Goal: Obtain resource: Obtain resource

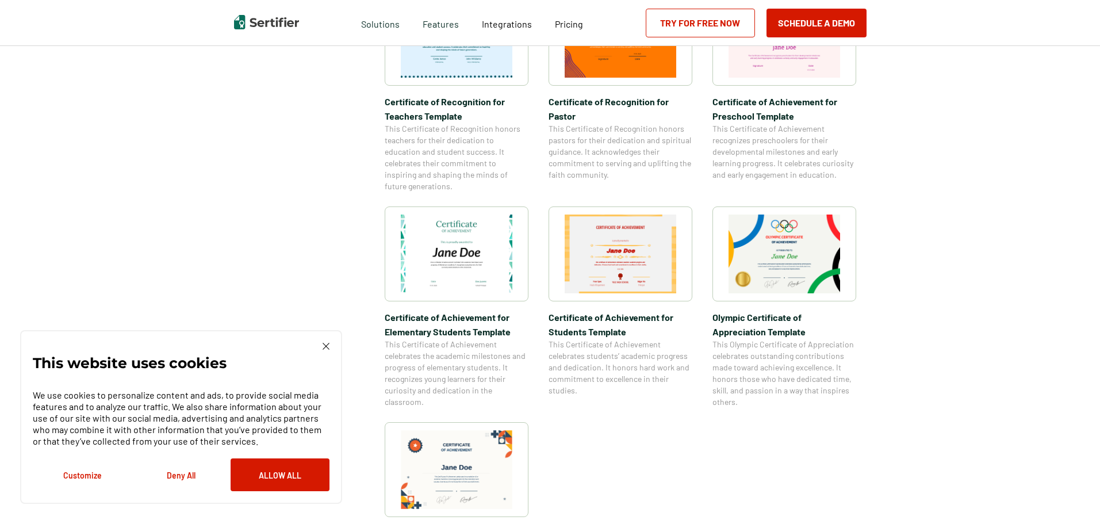
scroll to position [862, 0]
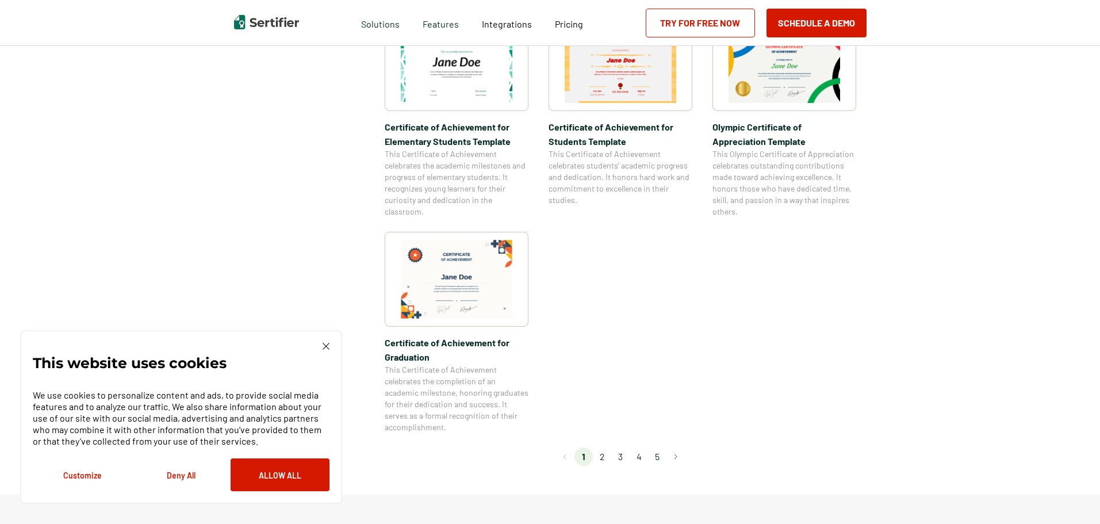
click at [607, 459] on li "2" at bounding box center [602, 456] width 18 height 18
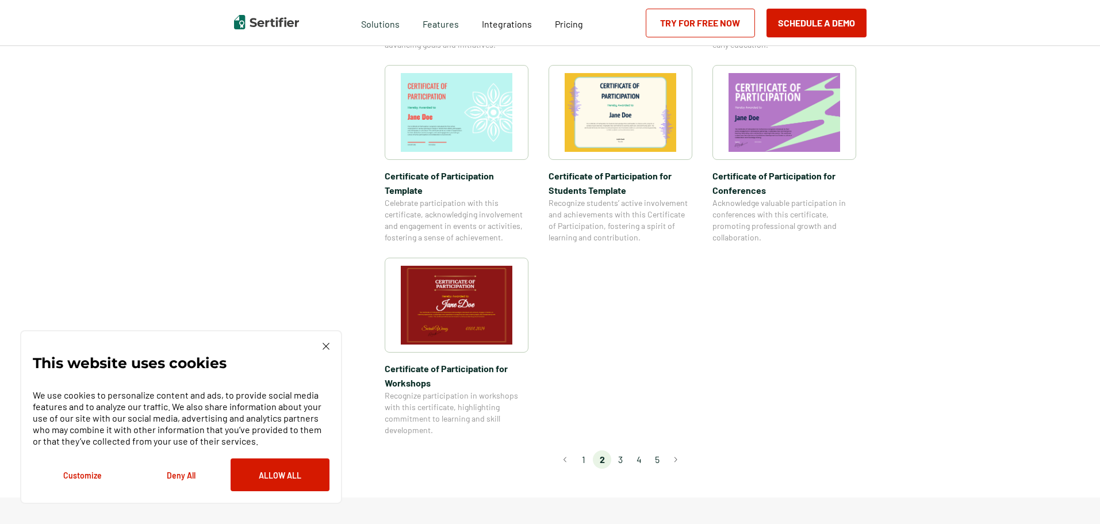
click at [623, 450] on li "3" at bounding box center [620, 459] width 18 height 18
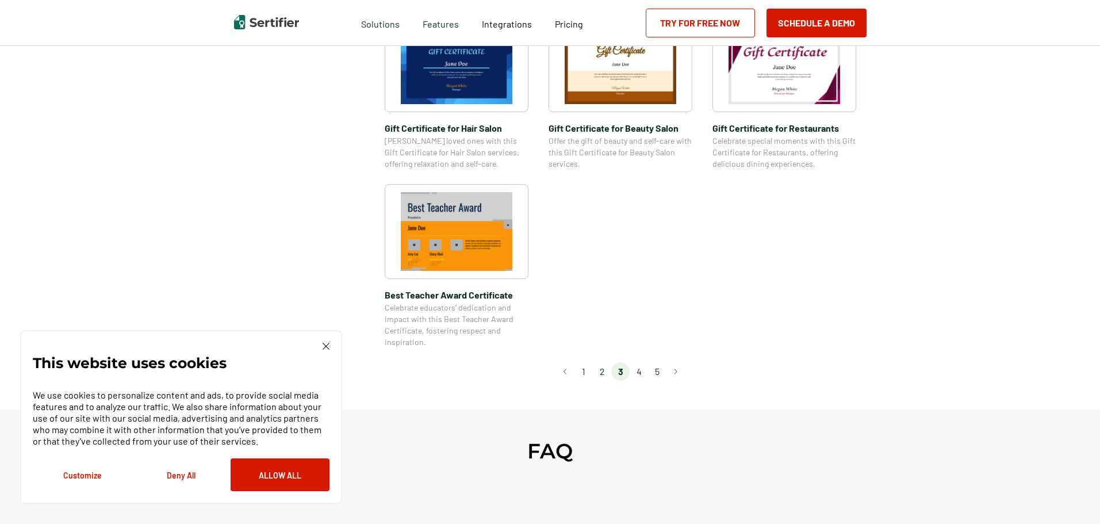
scroll to position [805, 0]
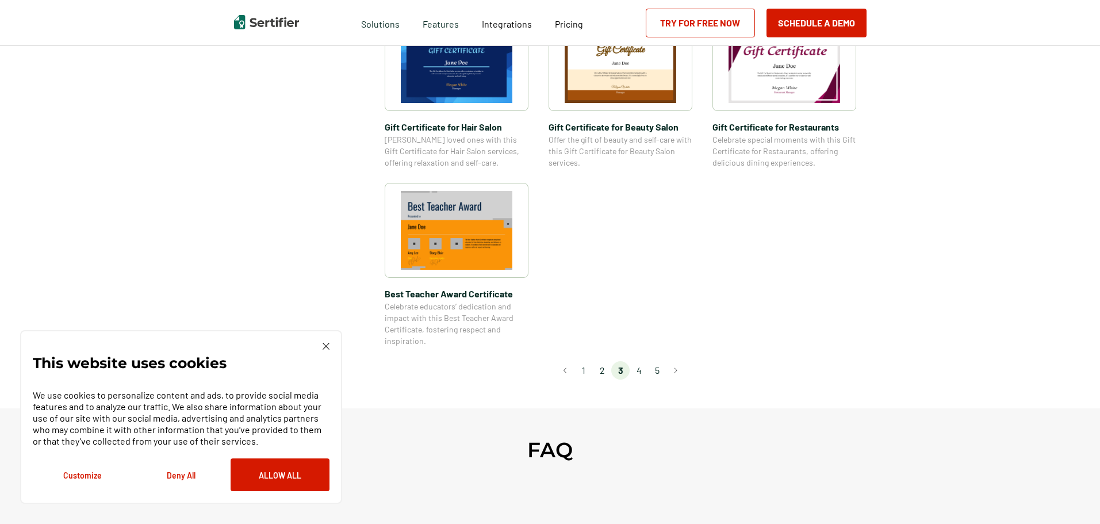
click at [639, 374] on li "4" at bounding box center [639, 370] width 18 height 18
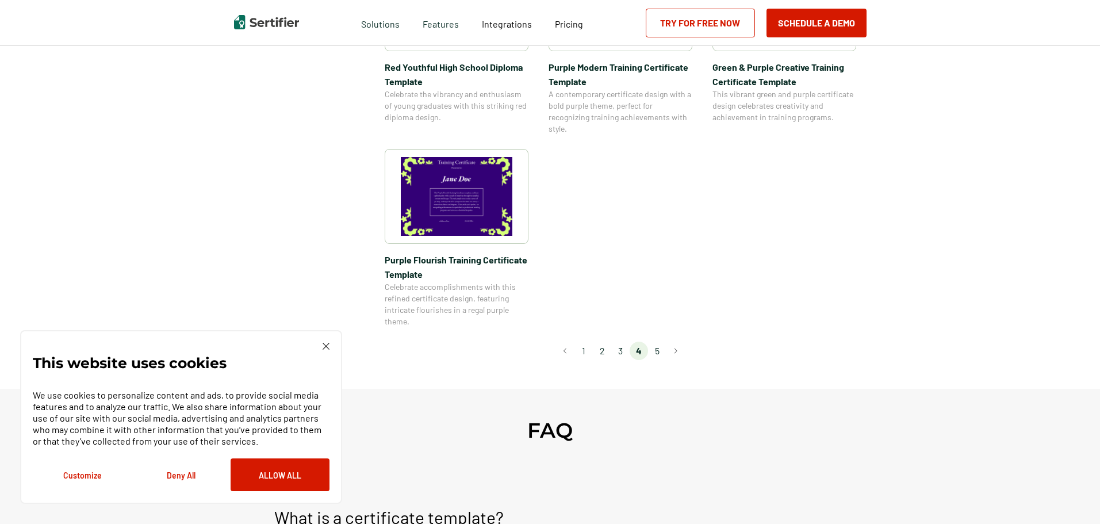
scroll to position [862, 0]
click at [654, 351] on li "5" at bounding box center [657, 350] width 18 height 18
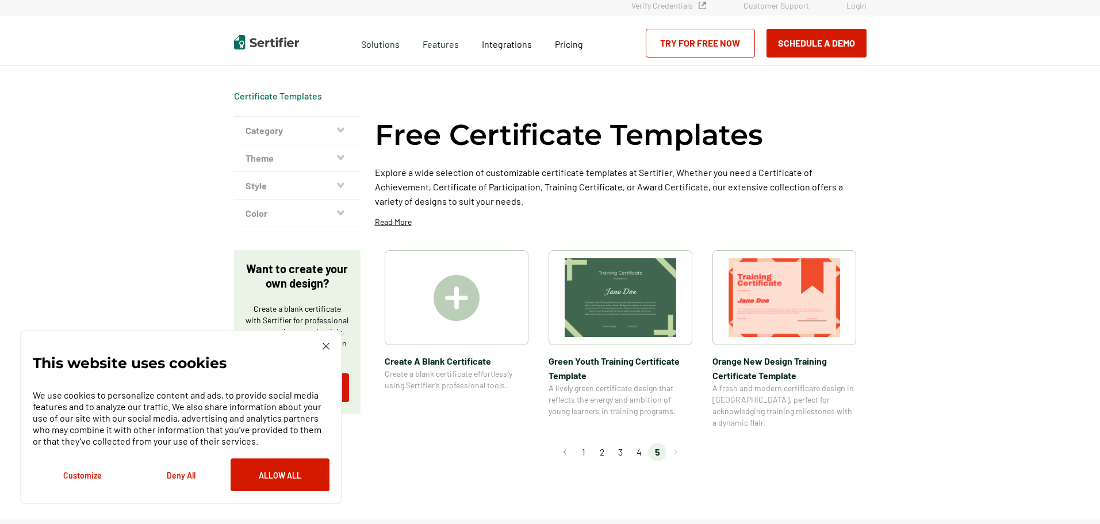
scroll to position [0, 0]
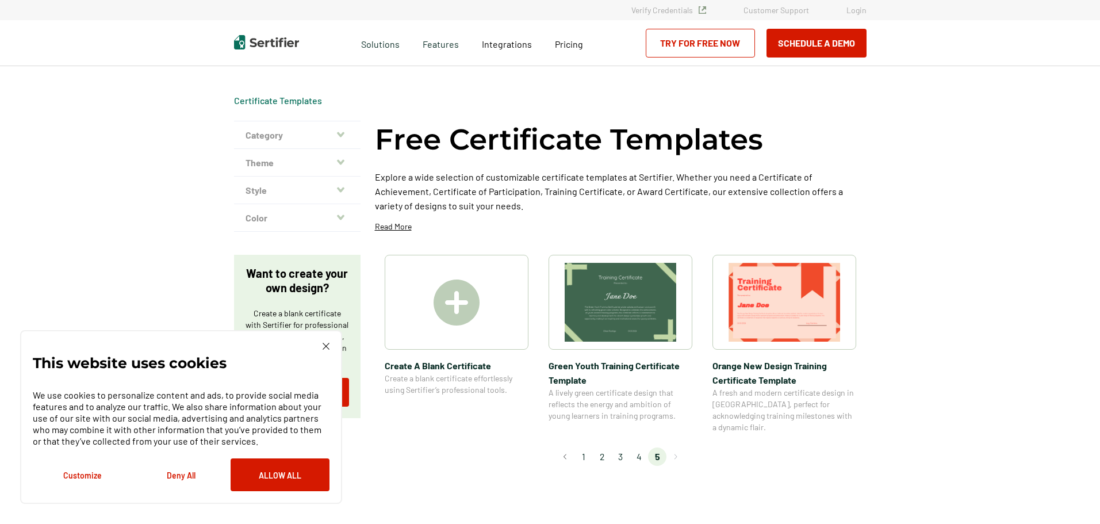
click at [601, 447] on li "2" at bounding box center [602, 456] width 18 height 18
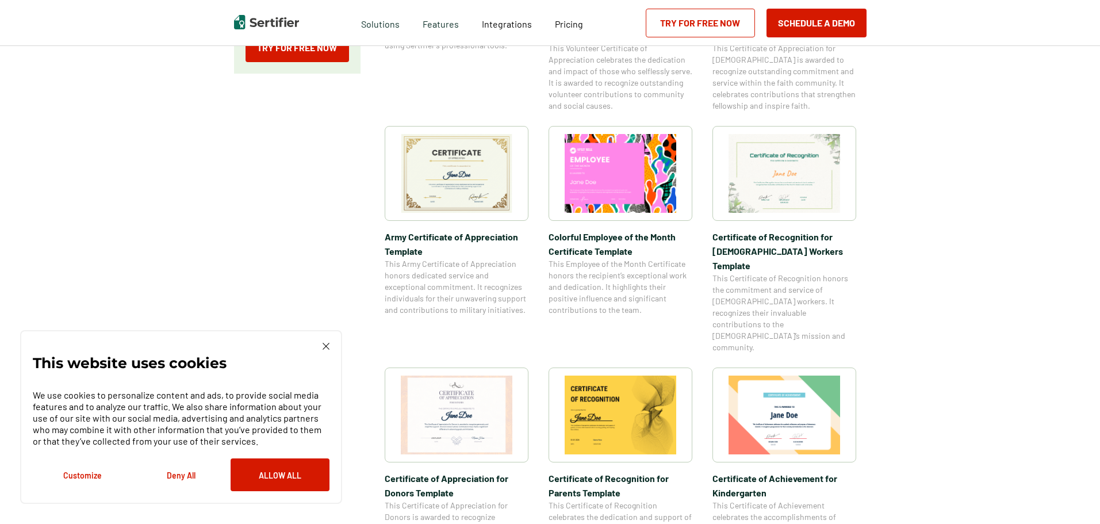
scroll to position [345, 0]
click at [493, 375] on img at bounding box center [457, 414] width 112 height 79
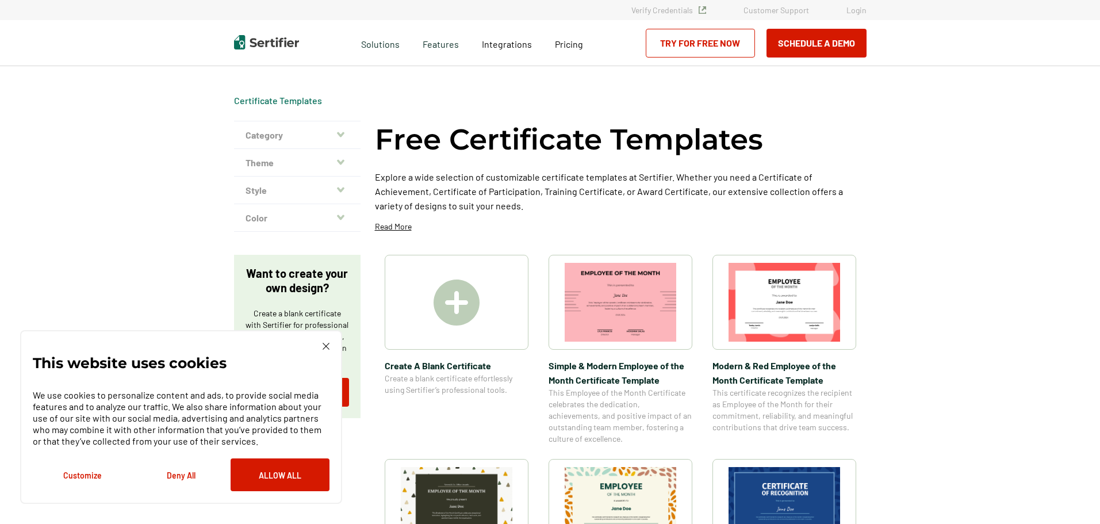
click at [283, 189] on button "Style" at bounding box center [297, 191] width 126 height 28
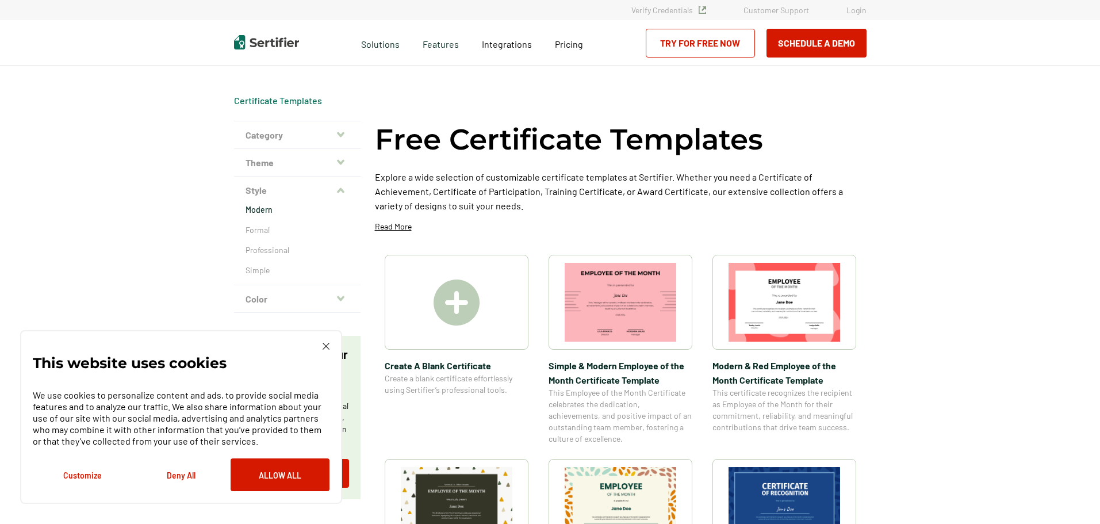
click at [274, 212] on p "Modern" at bounding box center [297, 209] width 103 height 11
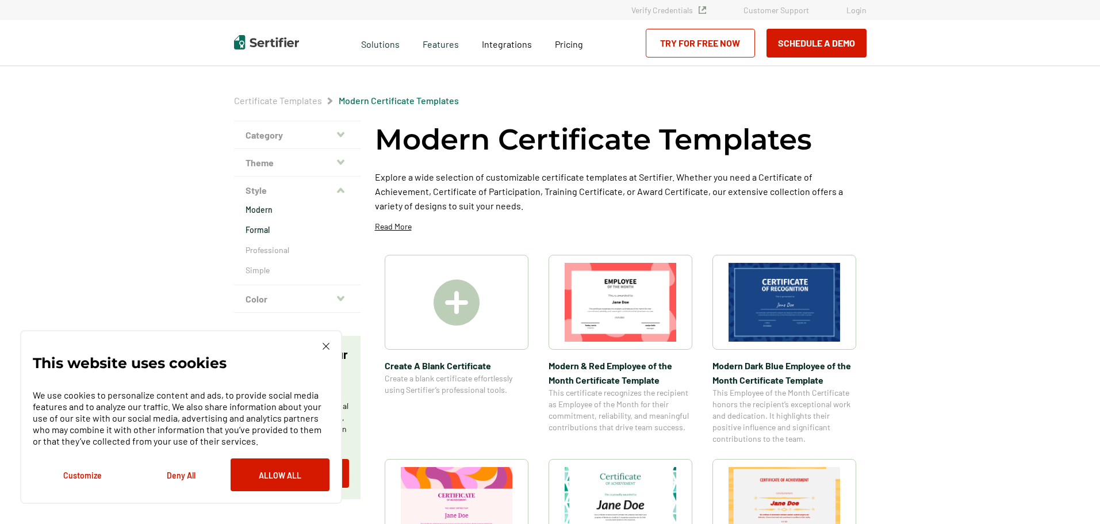
click at [268, 229] on p "Formal" at bounding box center [297, 229] width 103 height 11
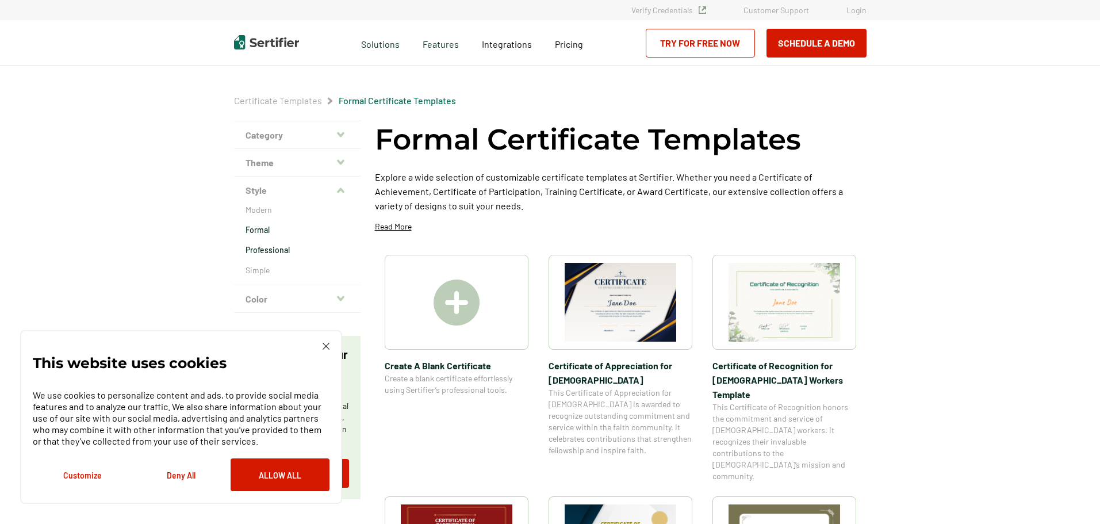
click at [273, 253] on p "Professional" at bounding box center [297, 249] width 103 height 11
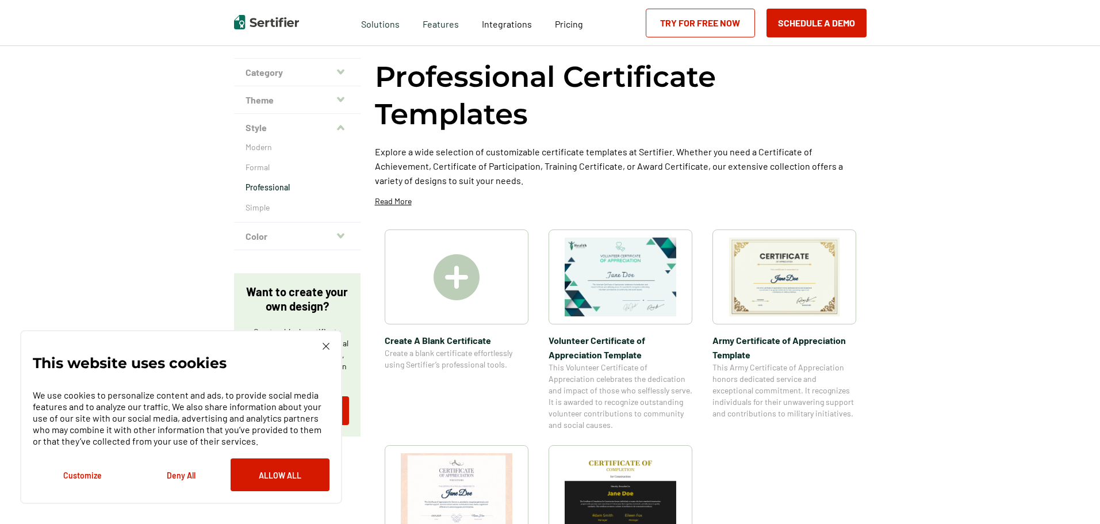
scroll to position [57, 0]
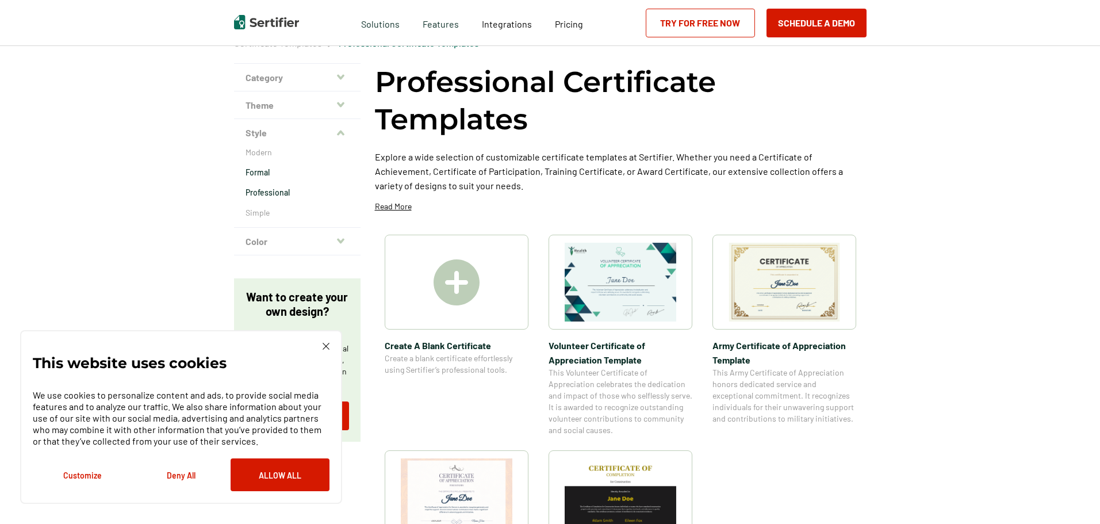
click at [264, 174] on p "Formal" at bounding box center [297, 172] width 103 height 11
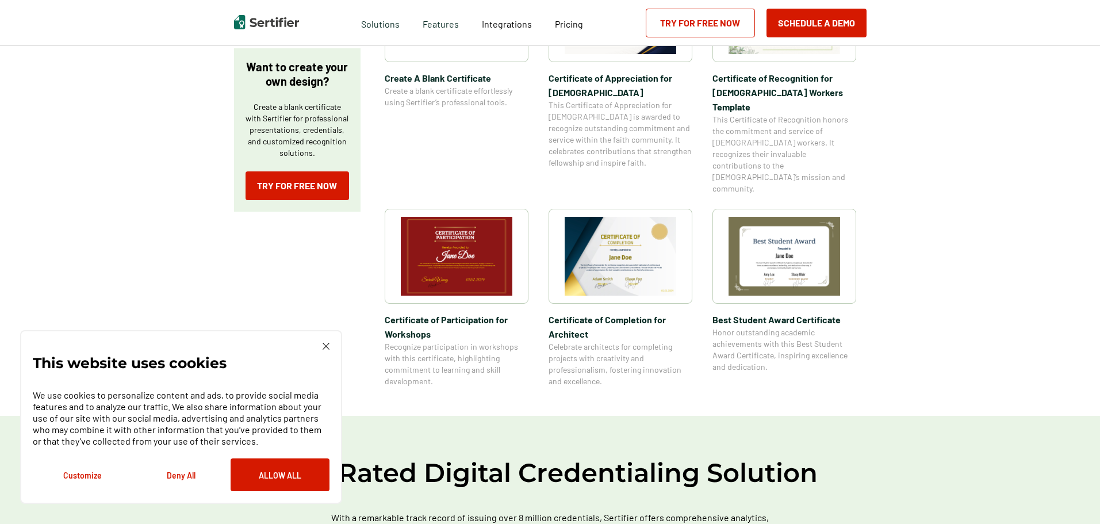
click at [634, 254] on img at bounding box center [621, 256] width 112 height 79
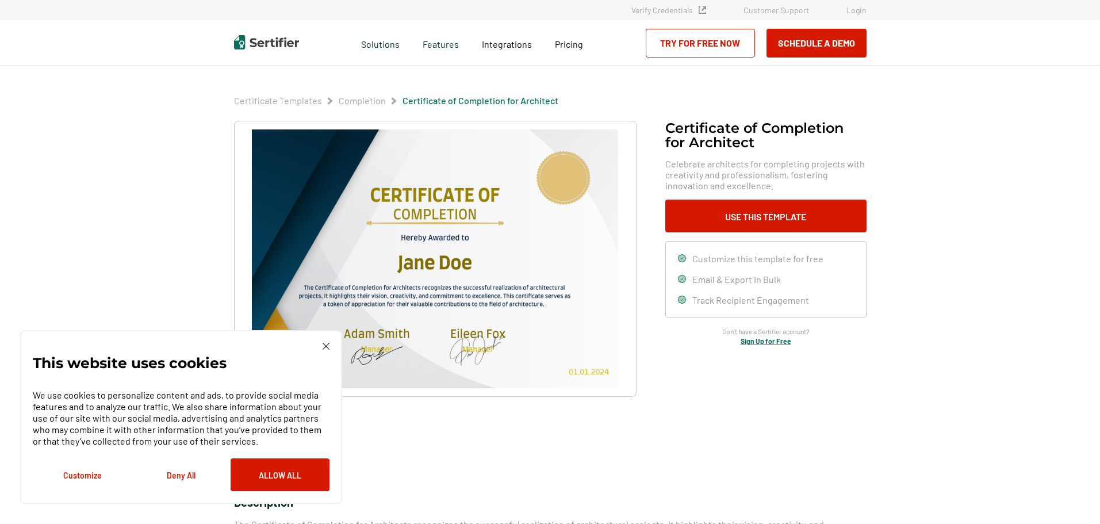
click at [542, 252] on img at bounding box center [435, 258] width 366 height 259
click at [446, 228] on img at bounding box center [435, 258] width 366 height 259
click at [298, 471] on button "Allow All" at bounding box center [280, 474] width 99 height 33
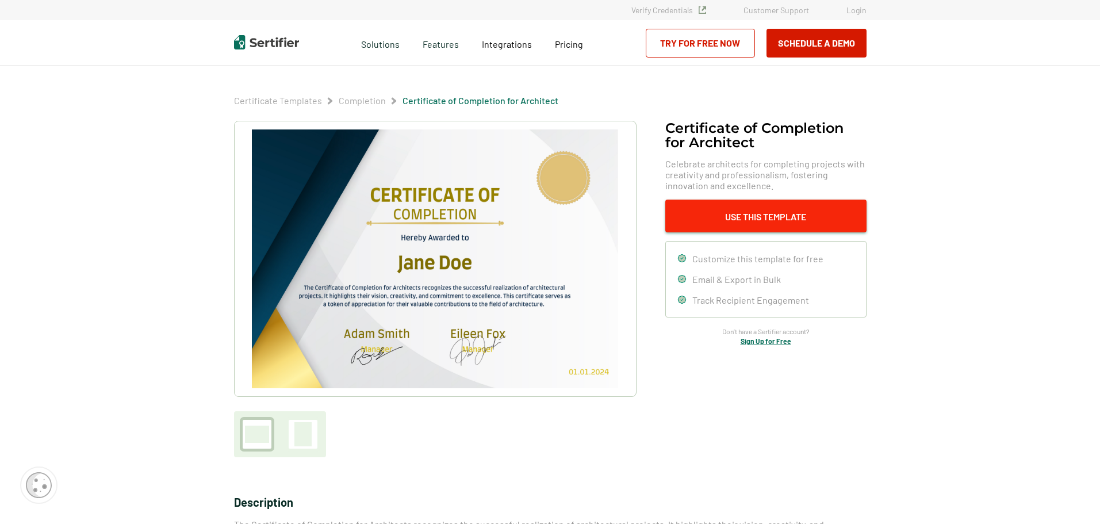
click at [739, 221] on button "Use This Template" at bounding box center [765, 216] width 201 height 33
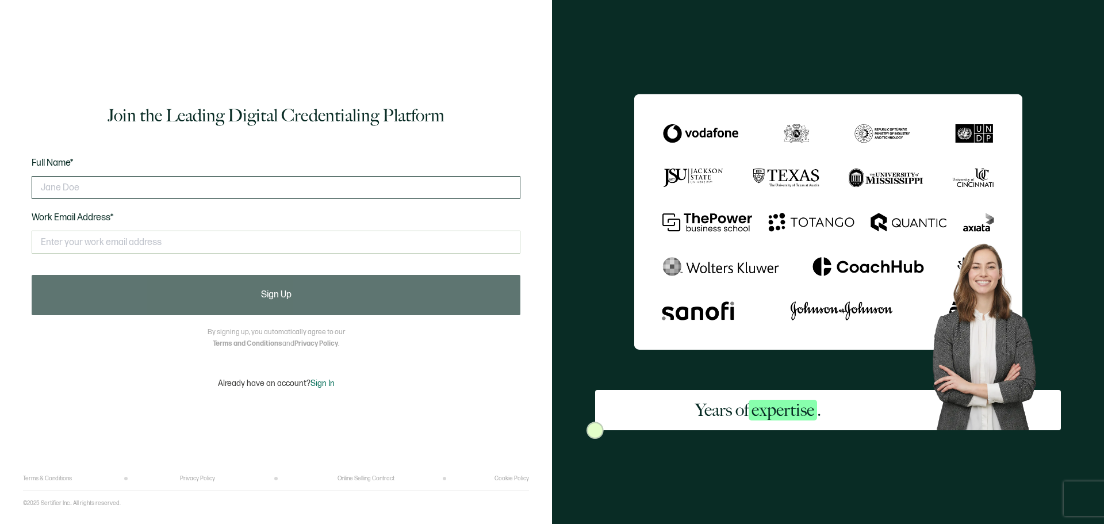
click at [326, 184] on input "text" at bounding box center [276, 187] width 489 height 23
type input "M"
type input "[PERSON_NAME]"
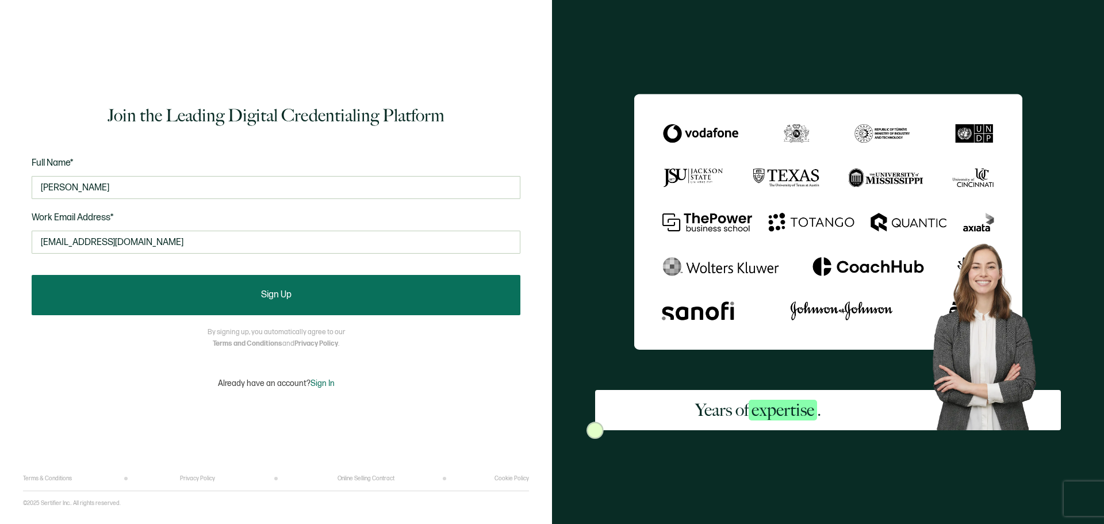
type input "[EMAIL_ADDRESS][DOMAIN_NAME]"
click at [355, 290] on button "Sign Up" at bounding box center [276, 295] width 489 height 40
